Goal: Task Accomplishment & Management: Use online tool/utility

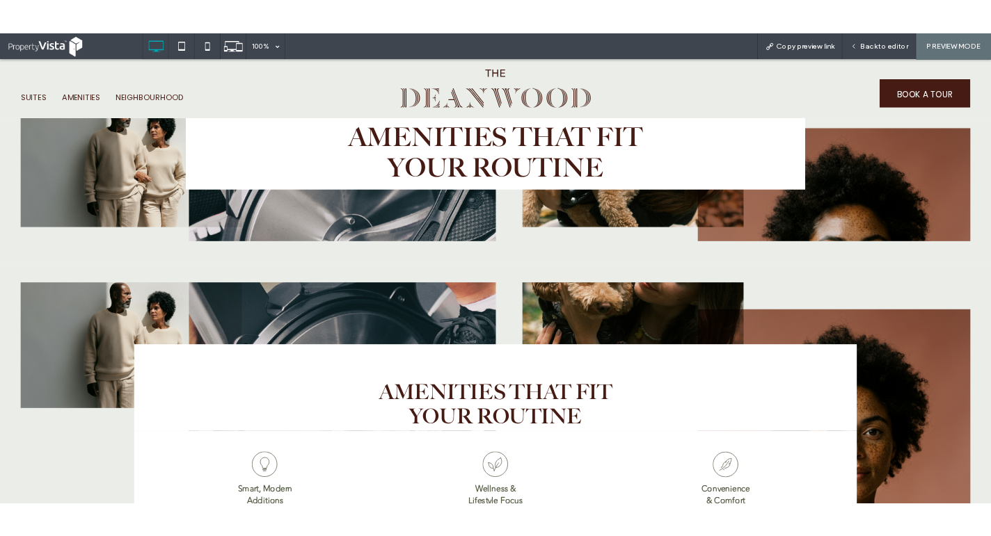
scroll to position [1404, 0]
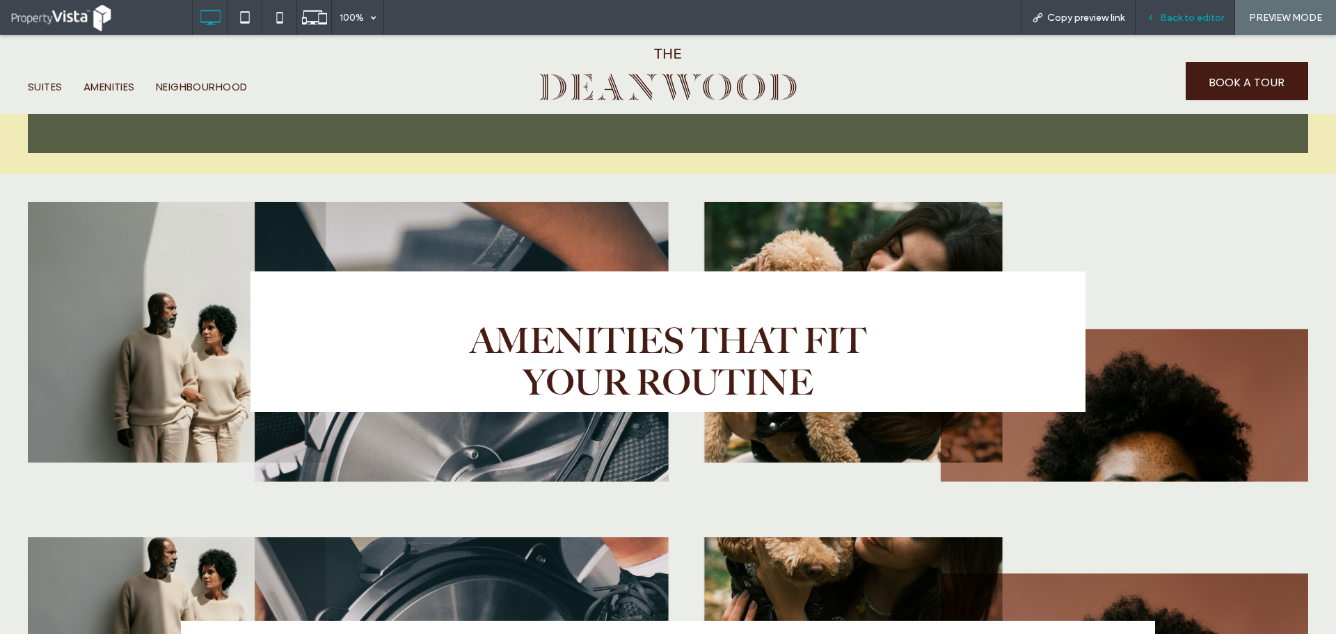
click at [1176, 12] on span "Back to editor" at bounding box center [1192, 18] width 64 height 12
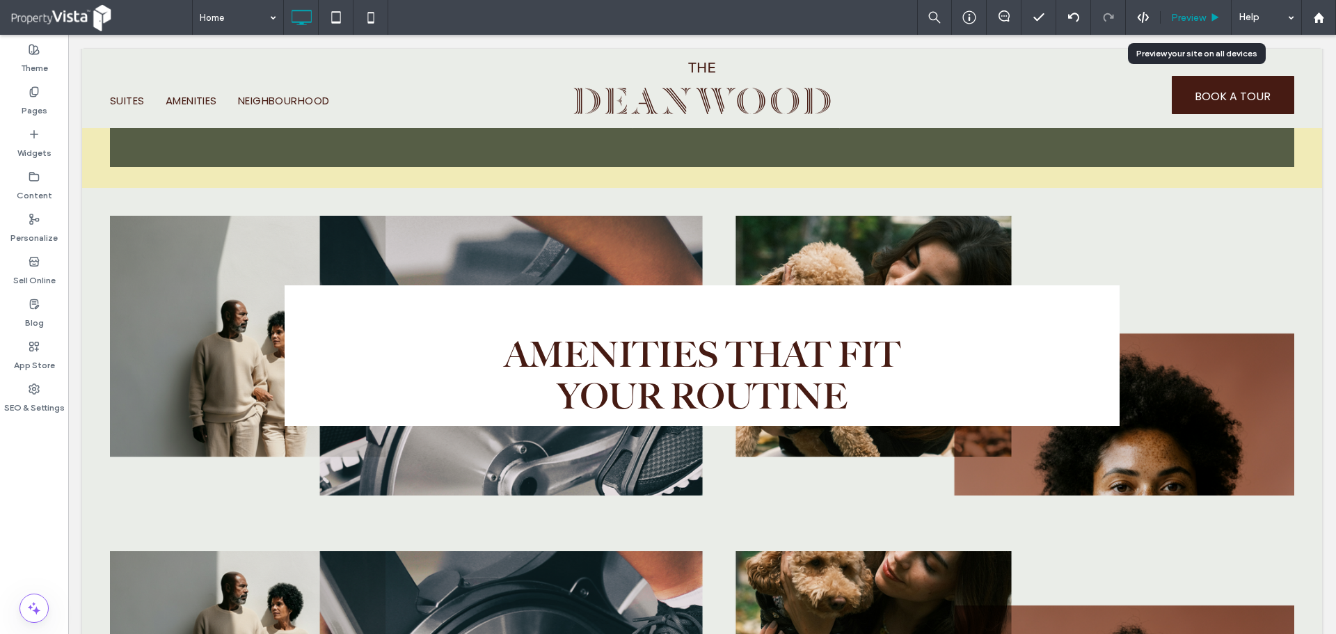
click at [1186, 16] on span "Preview" at bounding box center [1188, 18] width 35 height 12
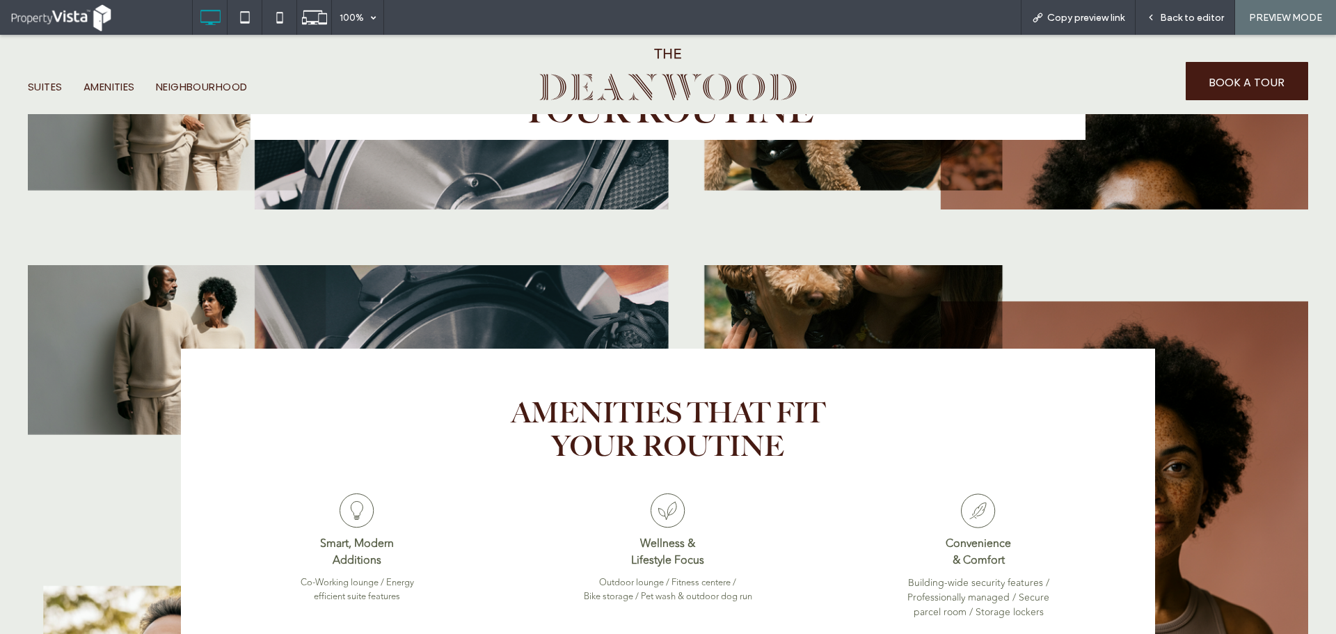
scroll to position [1682, 0]
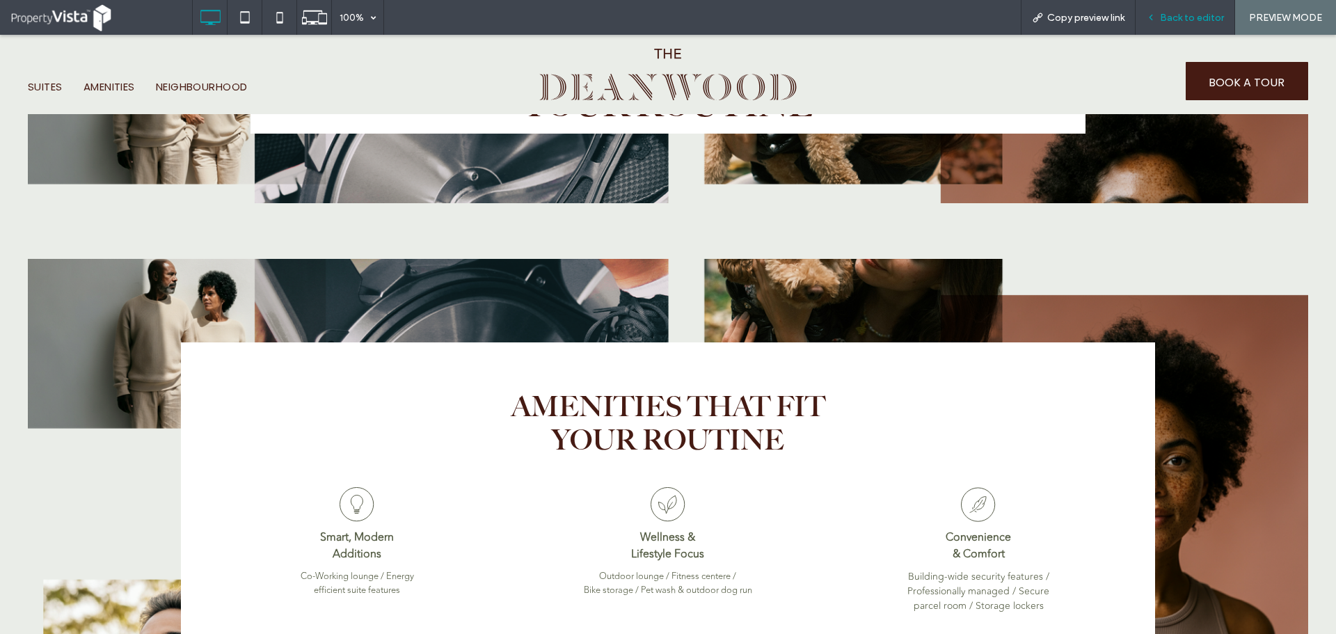
click at [1181, 19] on span "Back to editor" at bounding box center [1192, 18] width 64 height 12
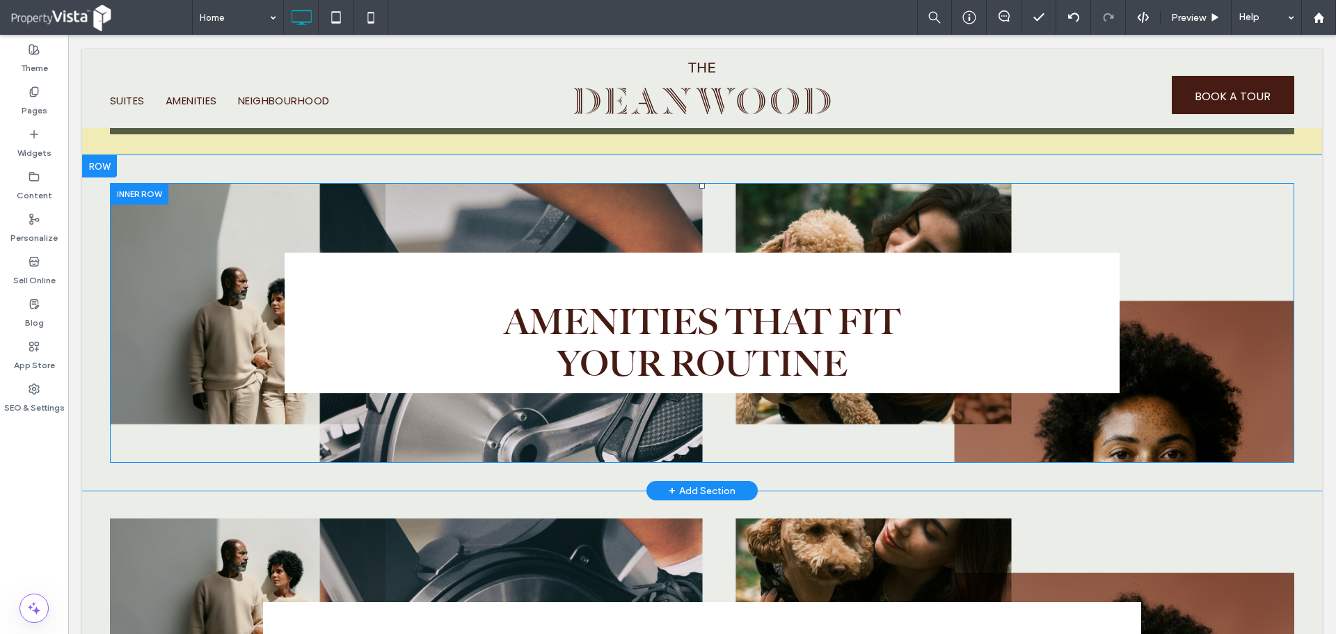
scroll to position [1404, 0]
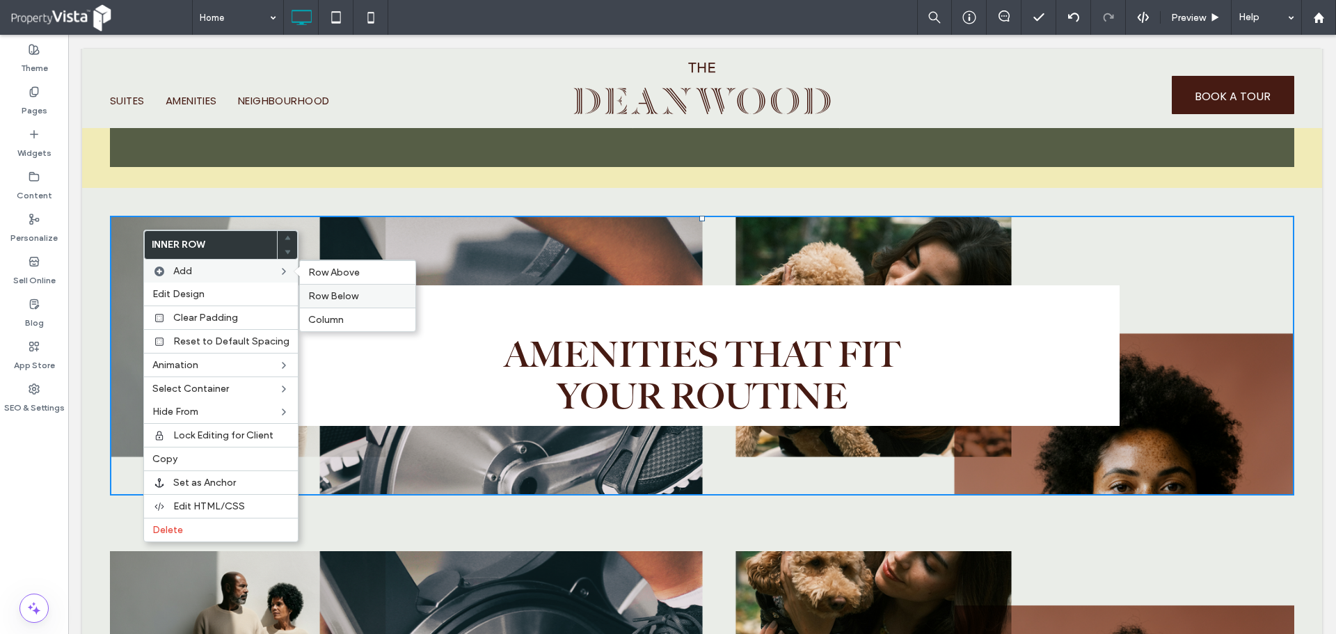
click at [355, 298] on label "Row Below" at bounding box center [357, 296] width 99 height 12
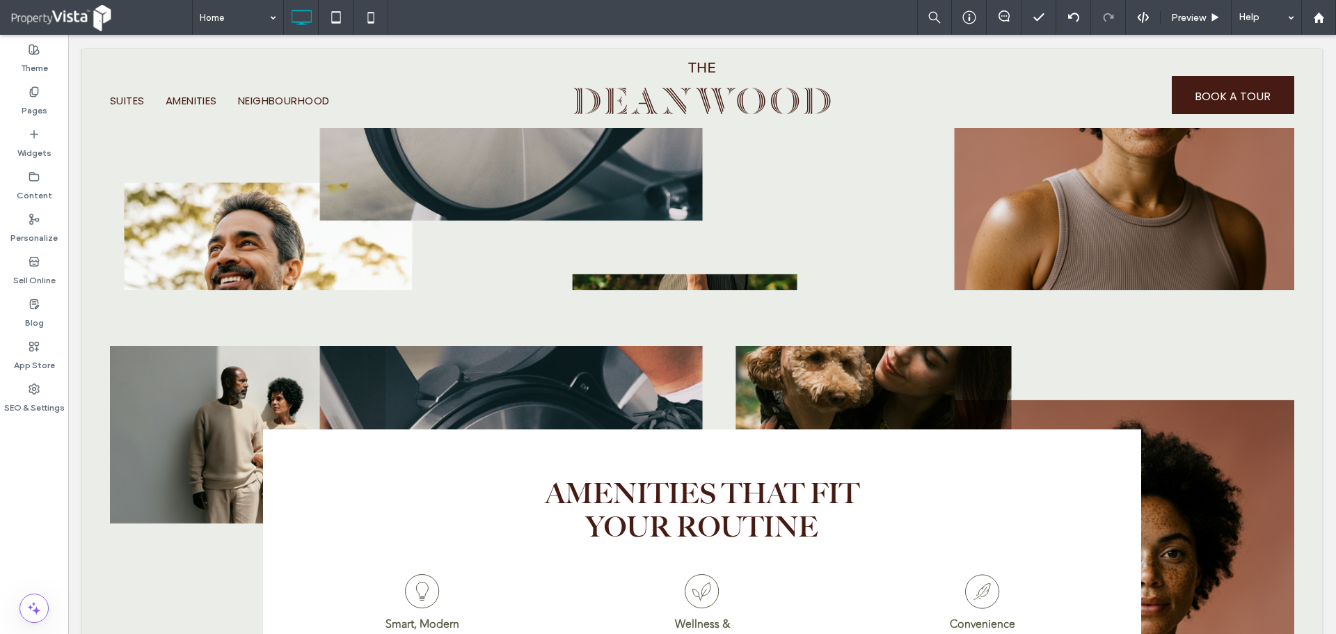
scroll to position [1821, 0]
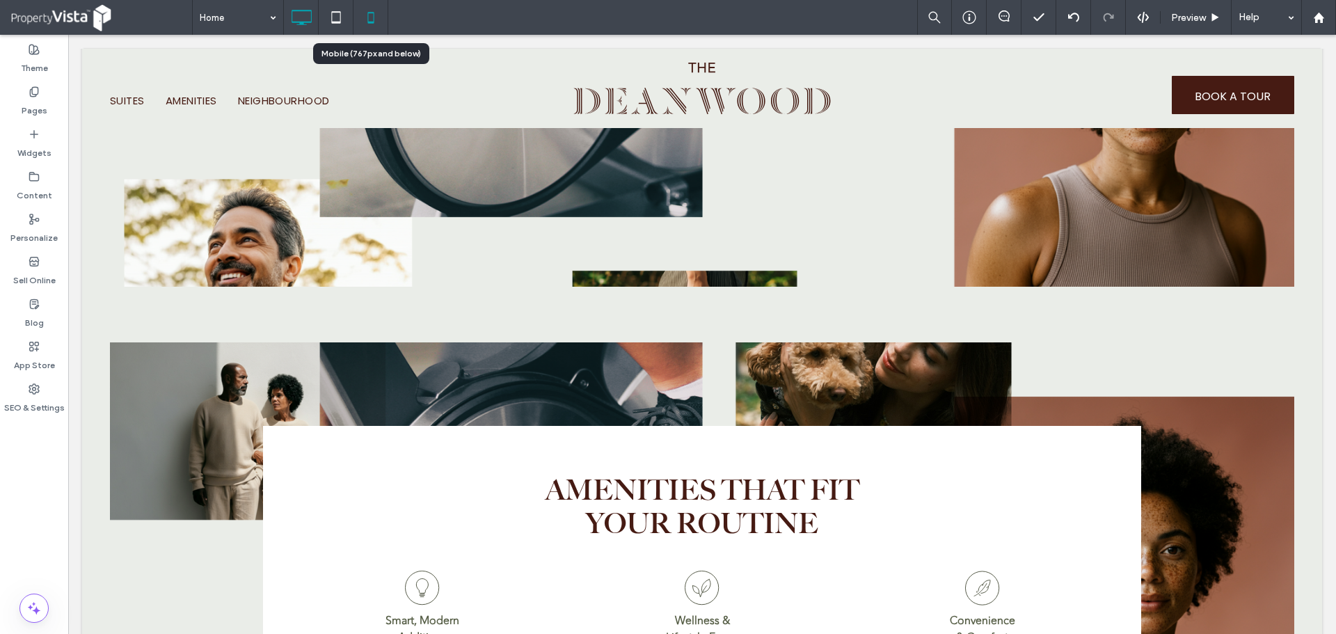
click at [372, 24] on icon at bounding box center [371, 17] width 28 height 28
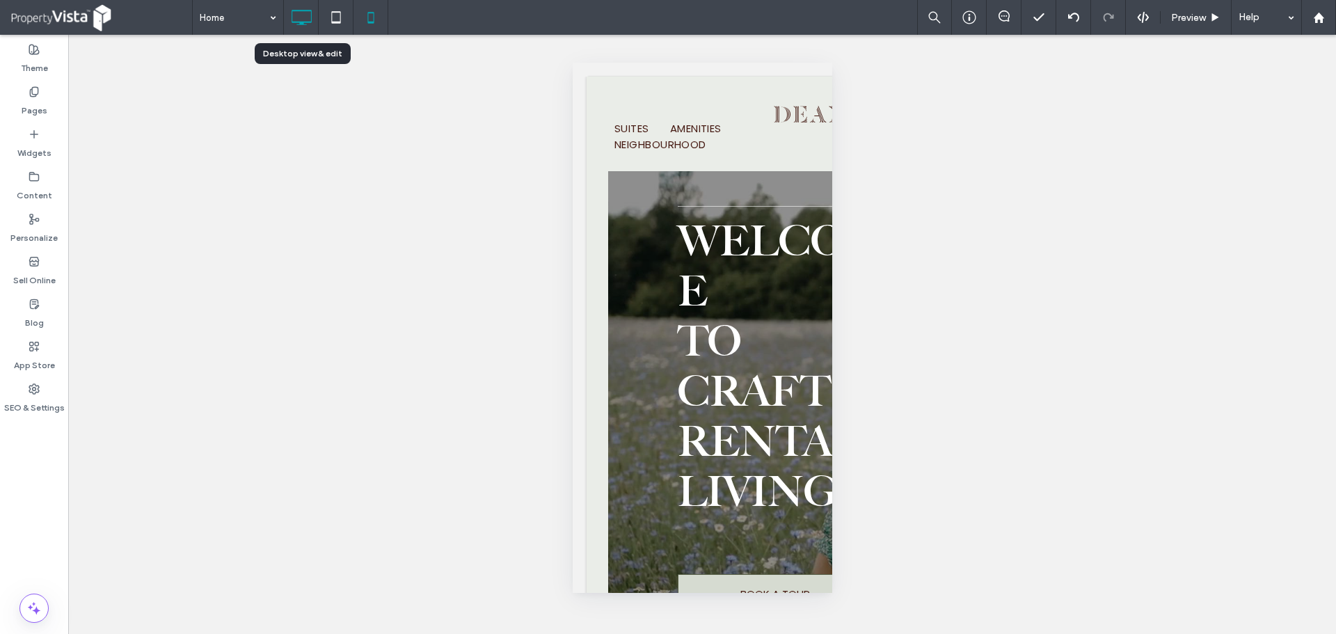
click at [303, 18] on icon at bounding box center [301, 17] width 28 height 28
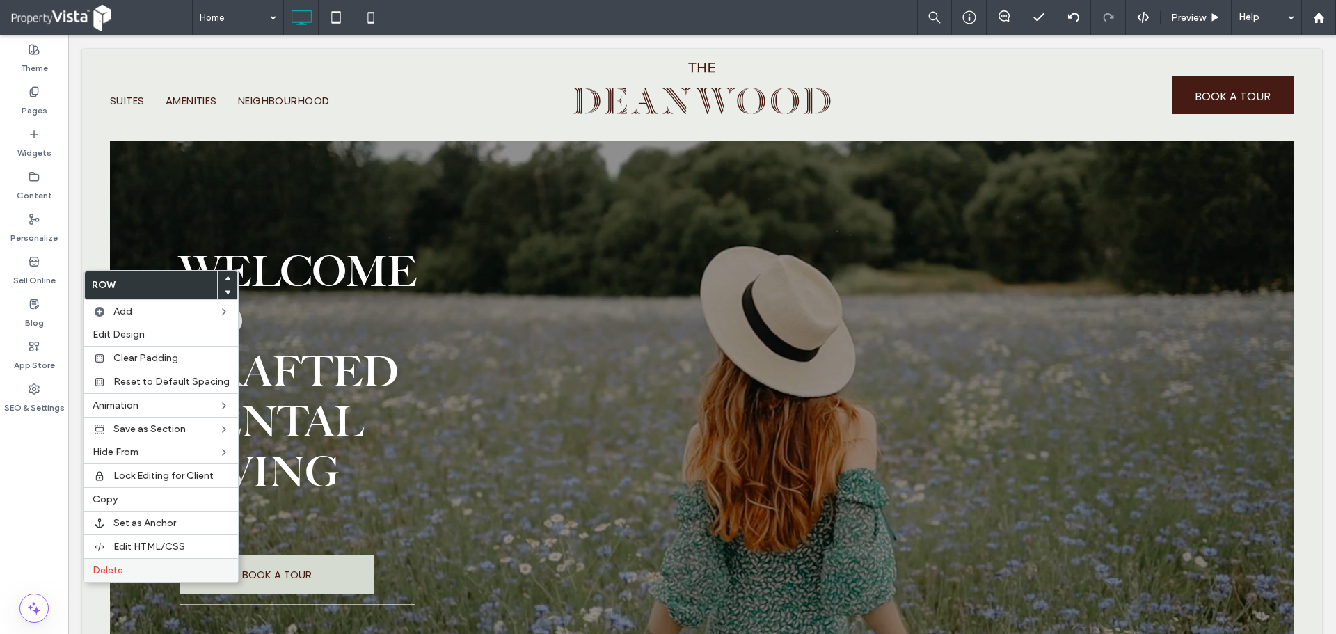
drag, startPoint x: 128, startPoint y: 564, endPoint x: 133, endPoint y: 558, distance: 7.9
click at [128, 565] on label "Delete" at bounding box center [161, 570] width 137 height 12
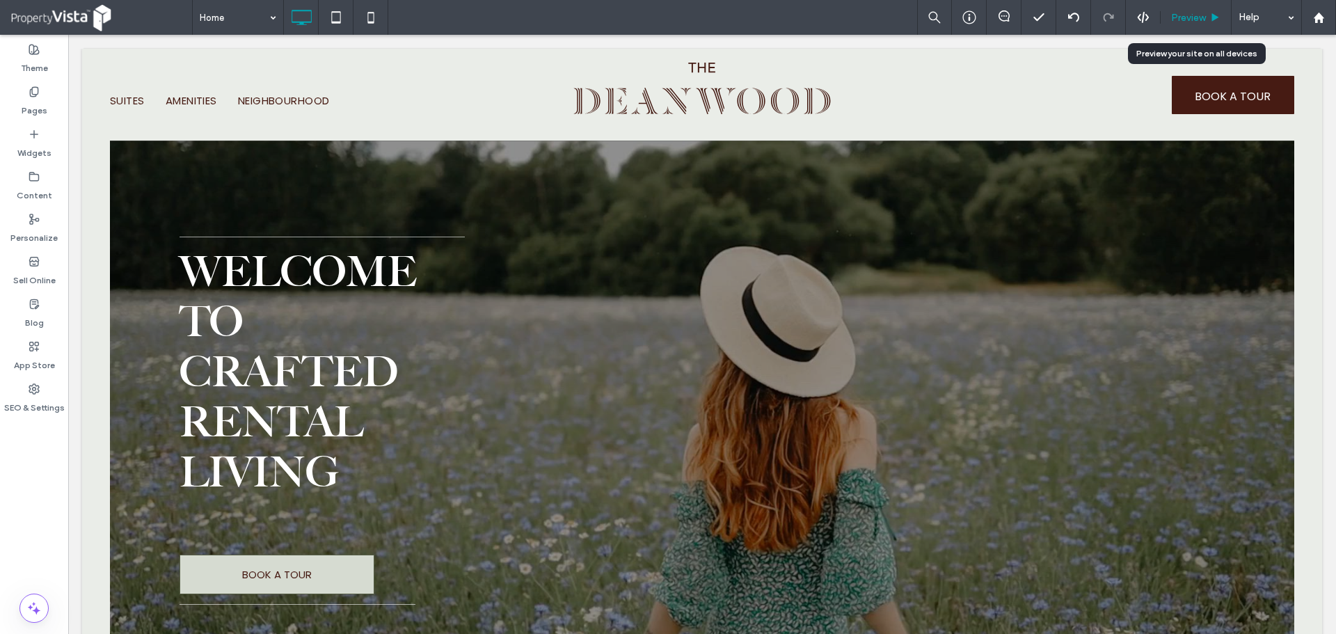
click at [1197, 10] on div "Preview" at bounding box center [1195, 17] width 71 height 35
click at [1199, 13] on span "Preview" at bounding box center [1188, 18] width 35 height 12
